Goal: Transaction & Acquisition: Purchase product/service

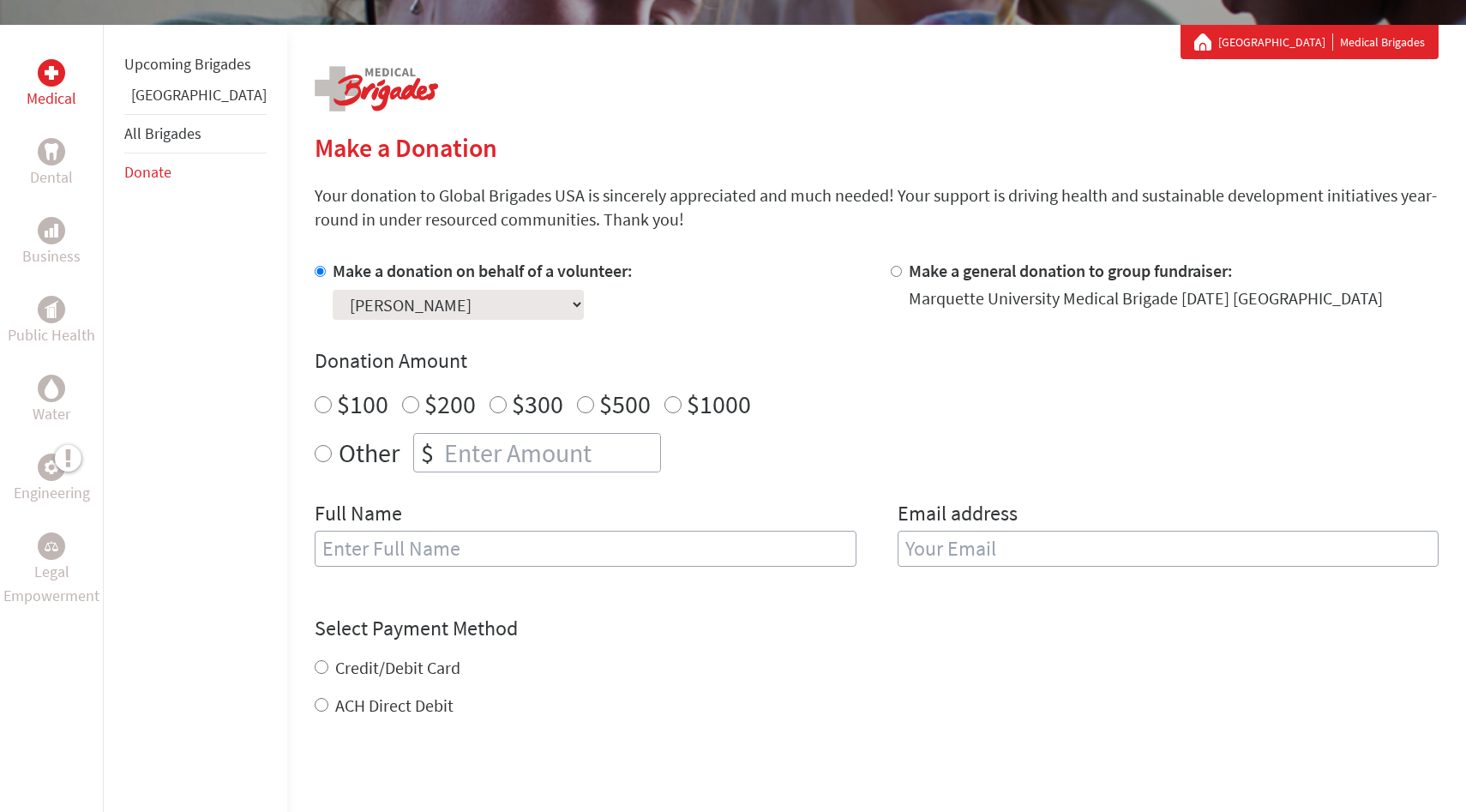
scroll to position [298, 0]
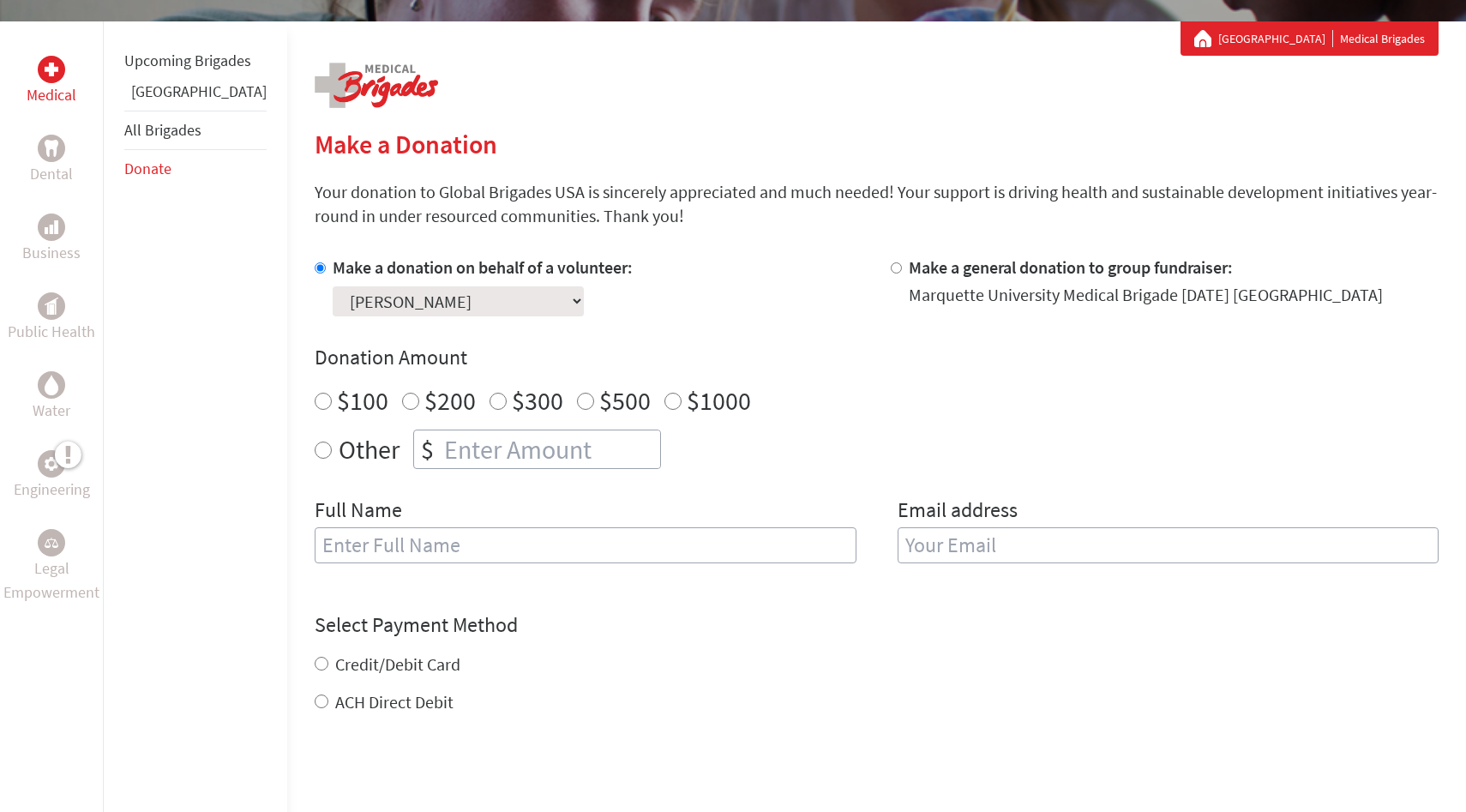
radio input "true"
click at [498, 437] on input "number" at bounding box center [551, 449] width 220 height 38
type input "700"
click at [793, 408] on div "$100 $200 $300 $500 $1000" at bounding box center [877, 400] width 1124 height 31
click at [639, 553] on input "text" at bounding box center [586, 545] width 542 height 36
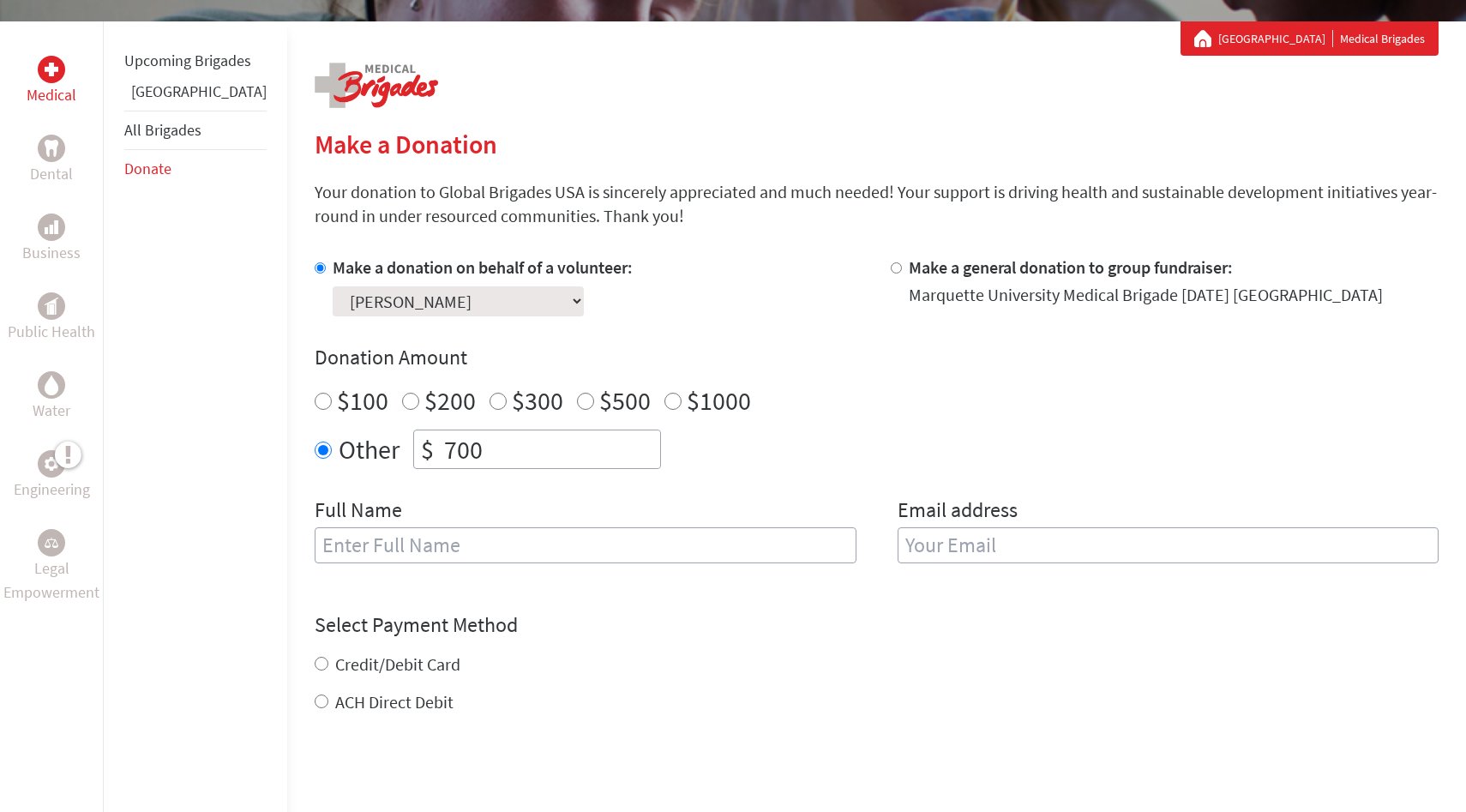
type input "[PERSON_NAME]"
click at [1042, 561] on input "email" at bounding box center [1169, 545] width 542 height 36
type input "[PERSON_NAME][EMAIL_ADDRESS][PERSON_NAME][DOMAIN_NAME]"
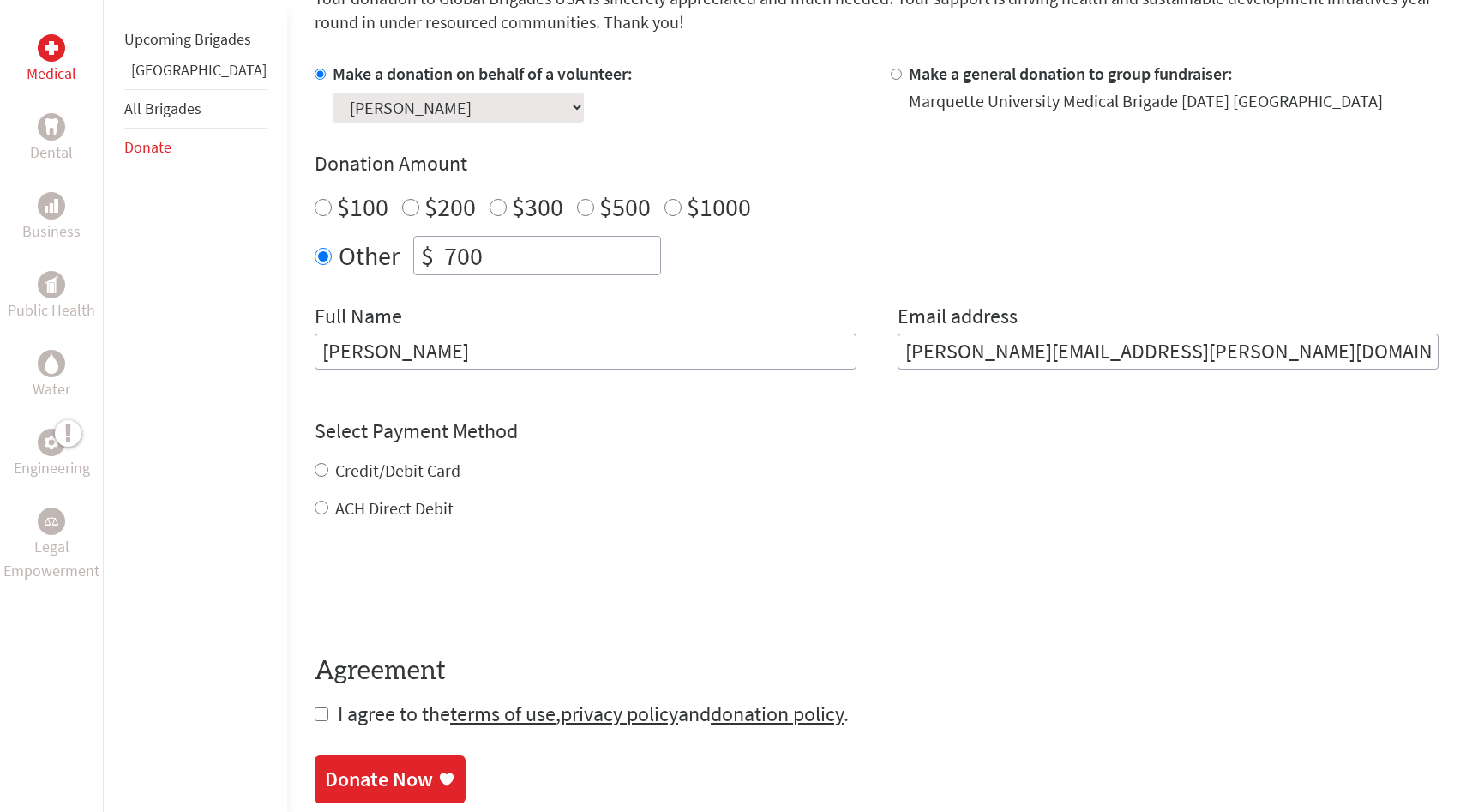
scroll to position [499, 0]
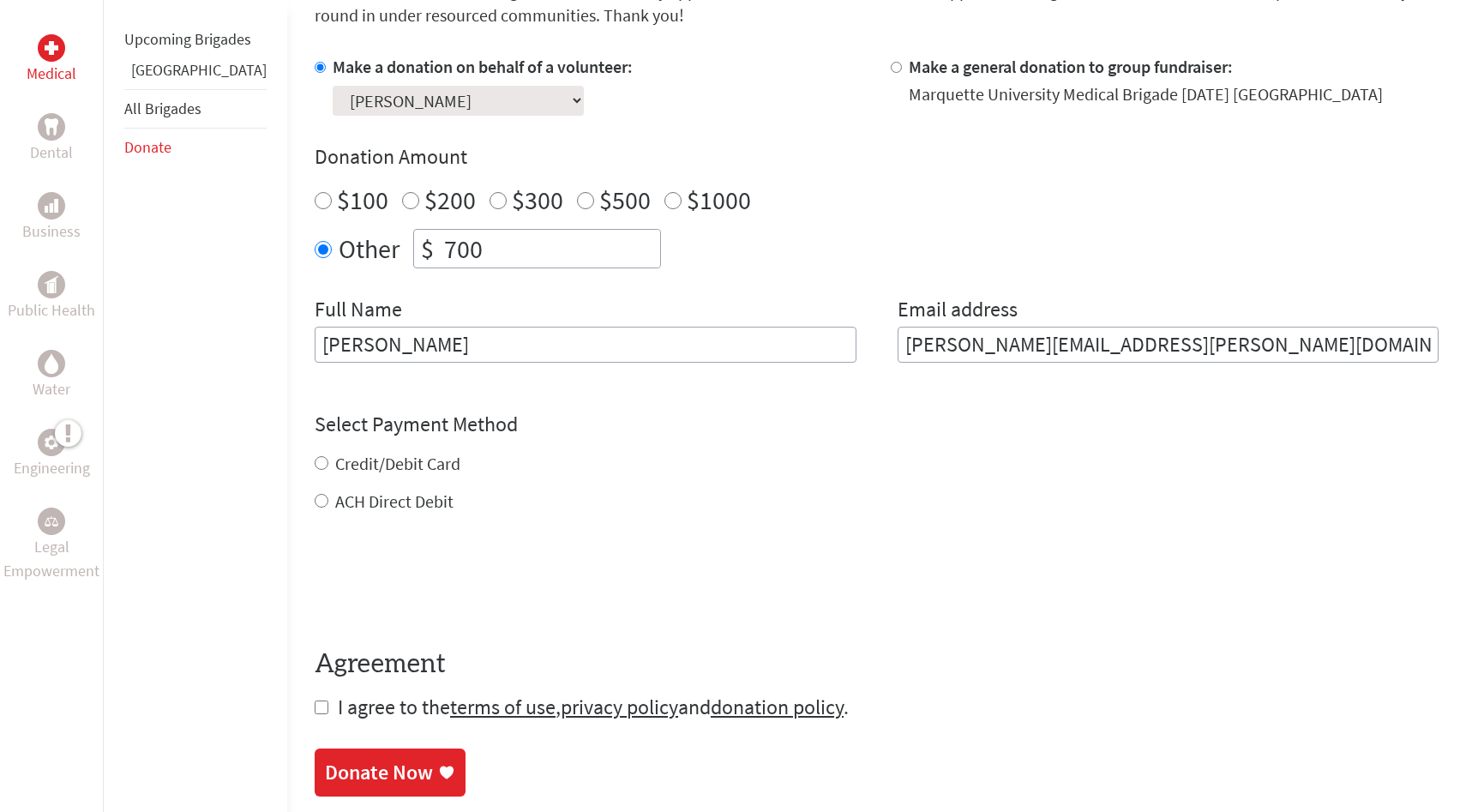
click at [315, 503] on form "Make a donation on behalf of a volunteer: Select a volunteer... [PERSON_NAME] […" at bounding box center [877, 388] width 1124 height 666
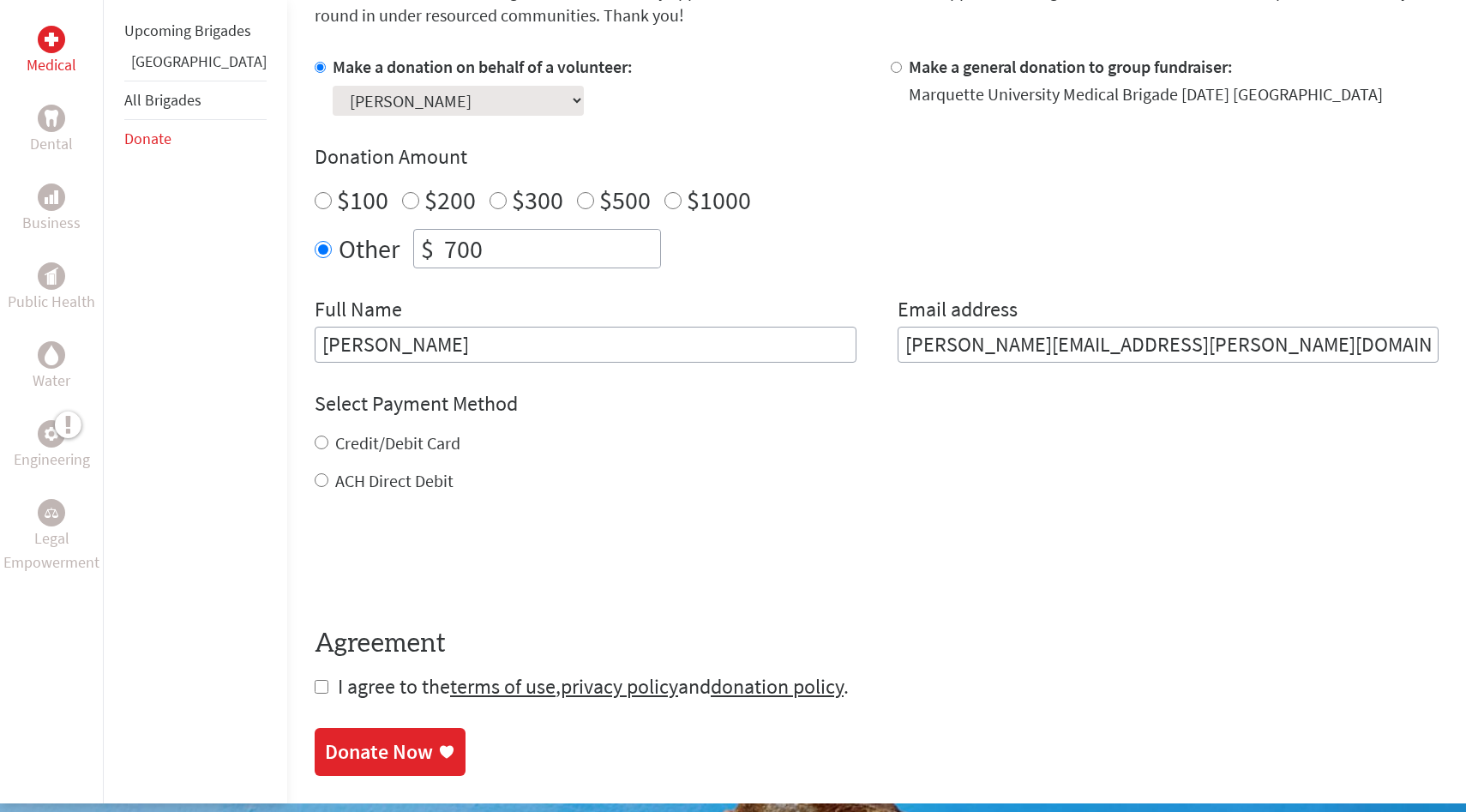
click at [315, 481] on input "ACH Direct Debit" at bounding box center [322, 480] width 14 height 14
radio input "true"
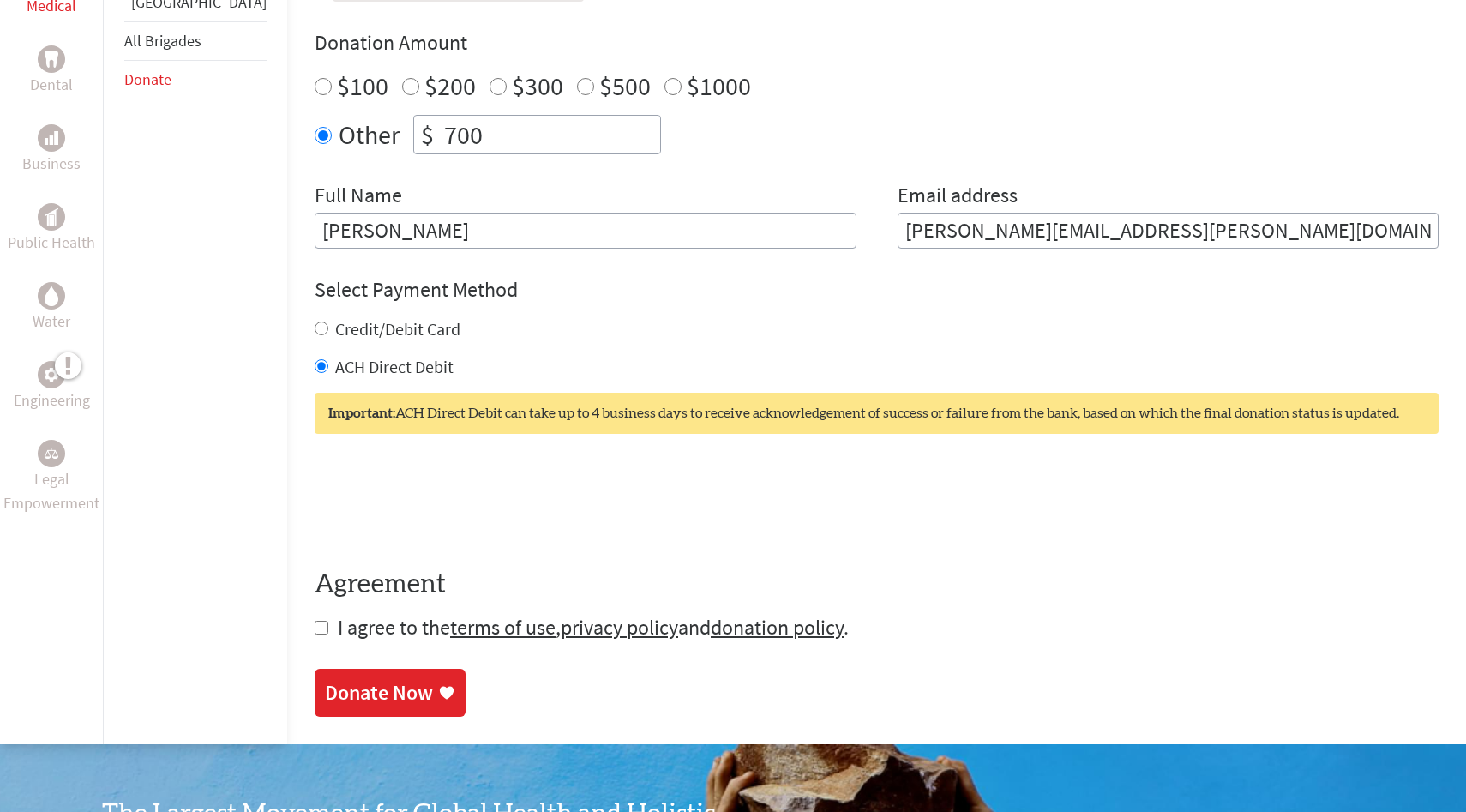
scroll to position [625, 0]
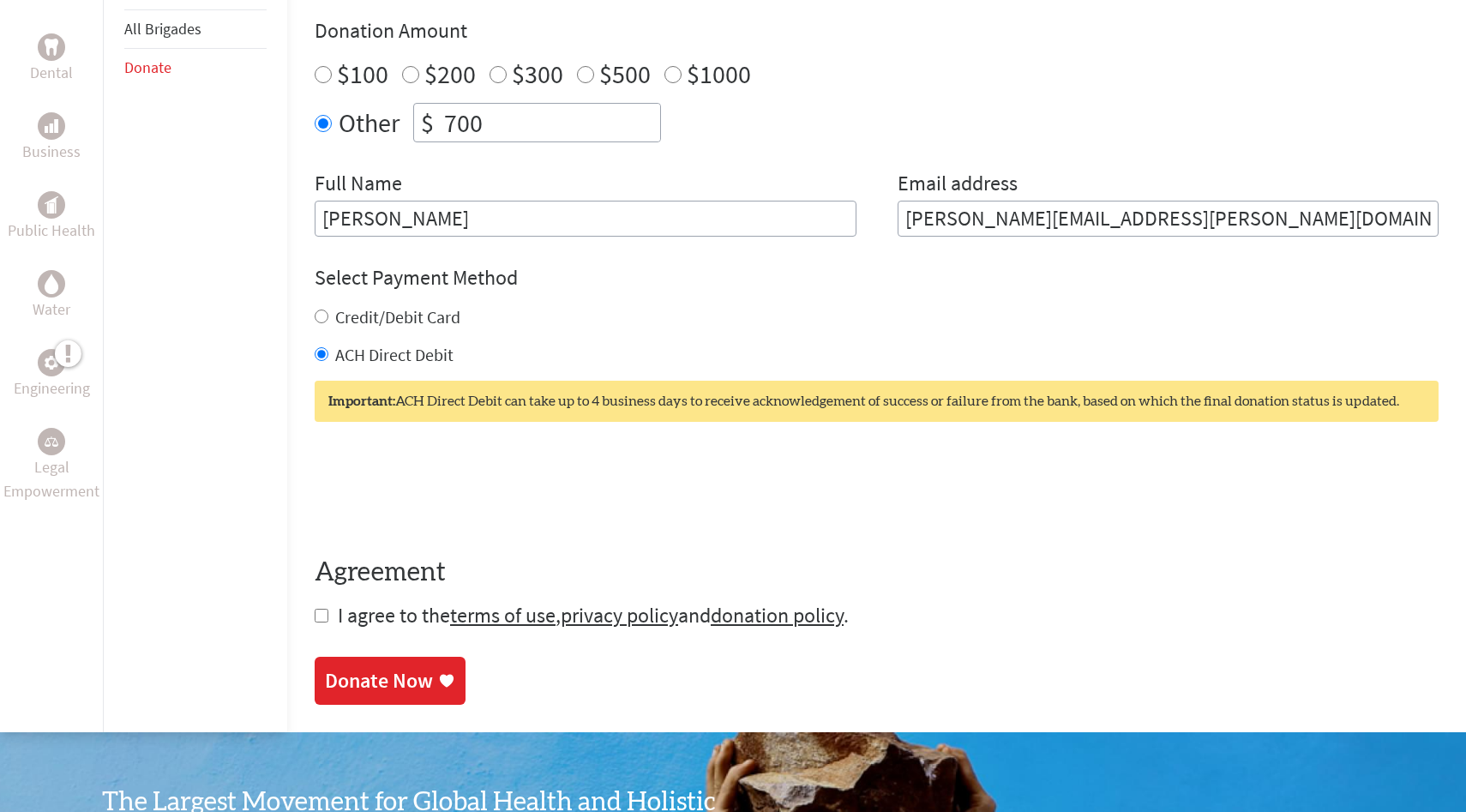
click at [315, 611] on input "checkbox" at bounding box center [322, 616] width 14 height 14
checkbox input "true"
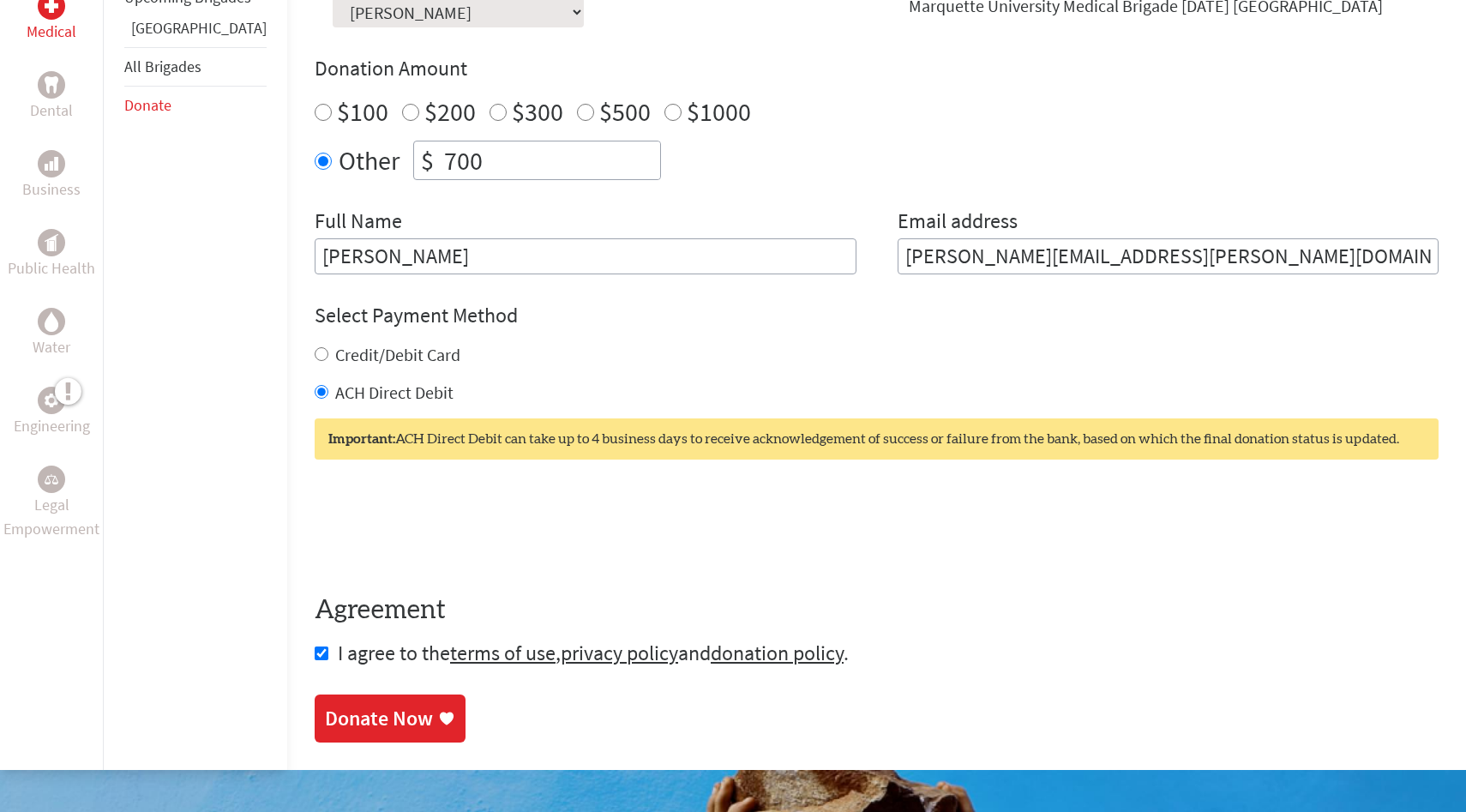
scroll to position [626, 0]
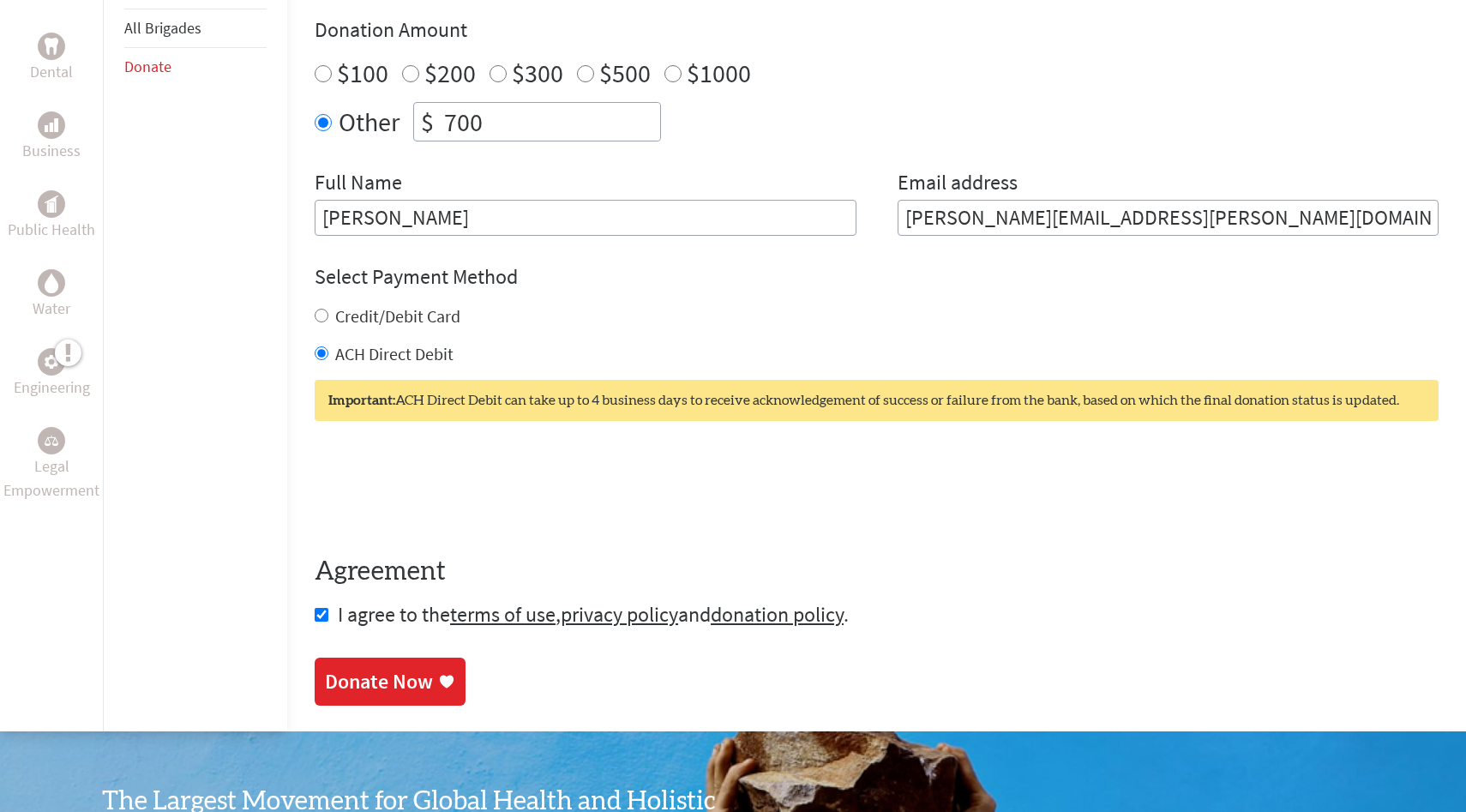
click at [381, 683] on div "Donate Now" at bounding box center [379, 682] width 108 height 27
